Goal: Browse casually

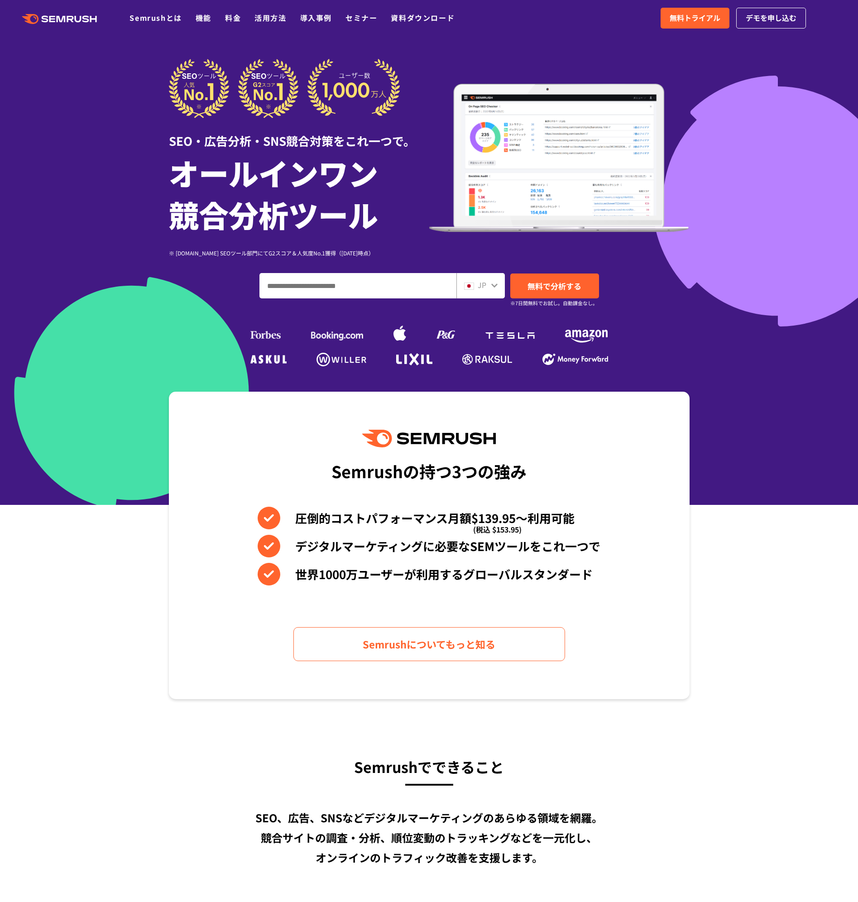
click at [206, 523] on div "Semrushの持つ3つの強み 圧倒的コストパフォーマンス月額$139.95〜利用可能 (税込 $153.95) デジタルマーケティングに必要なSEMツールを…" at bounding box center [429, 546] width 521 height 308
click at [57, 20] on icon ".cls {fill: #FF642D;}" at bounding box center [60, 19] width 102 height 10
click at [169, 336] on div "SEO・広告分析・SNS競合対策をこれ一つで。 オールインワン 競合分析ツール ※ [DOMAIN_NAME] SEOツール部門にてG2スコア＆人気度No.1…" at bounding box center [429, 214] width 521 height 310
click at [70, 18] on icon ".cls {fill: #FF642D;}" at bounding box center [60, 19] width 102 height 10
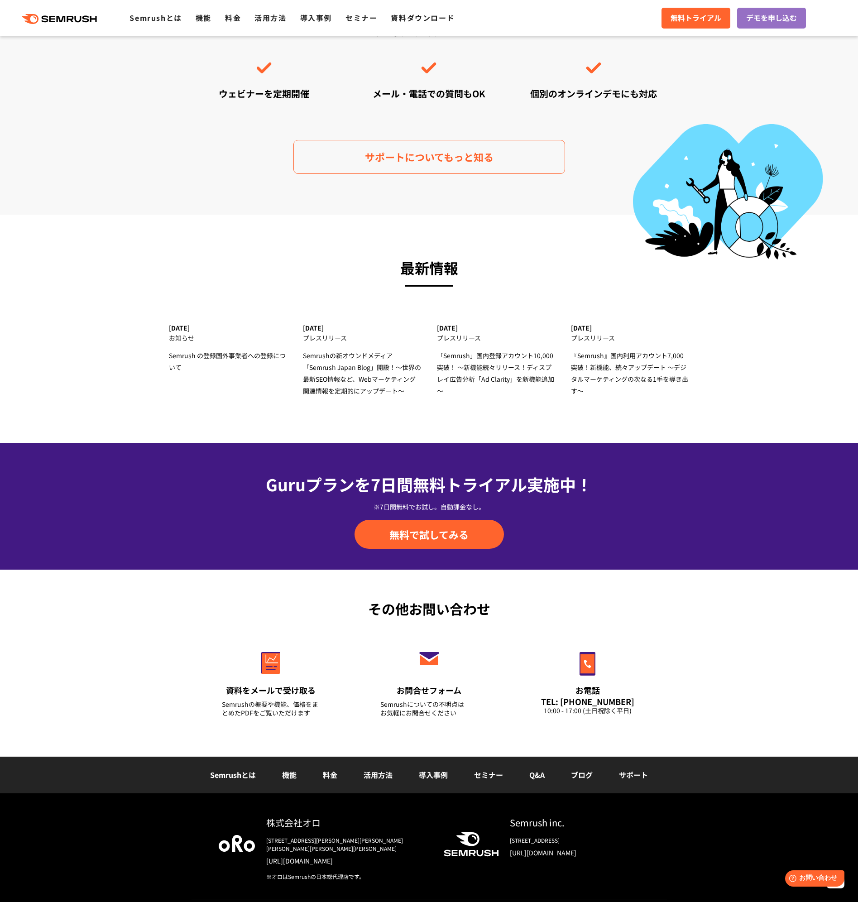
scroll to position [2680, 0]
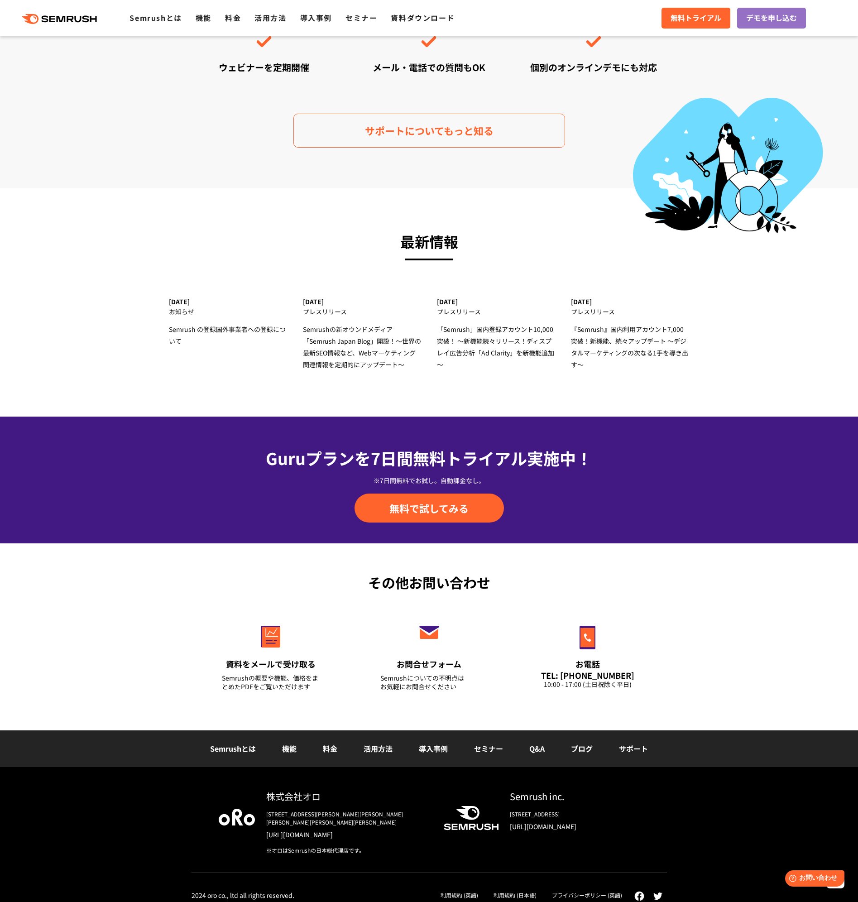
click at [294, 791] on div "株式会社オロ" at bounding box center [347, 796] width 163 height 13
click at [294, 798] on div "株式会社オロ" at bounding box center [347, 796] width 163 height 13
click at [330, 814] on div "[STREET_ADDRESS][PERSON_NAME][PERSON_NAME][PERSON_NAME][PERSON_NAME][PERSON_NAM…" at bounding box center [347, 818] width 163 height 16
